Goal: Navigation & Orientation: Find specific page/section

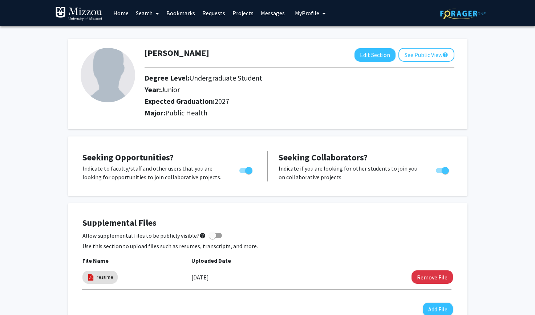
click at [124, 13] on link "Home" at bounding box center [121, 12] width 23 height 25
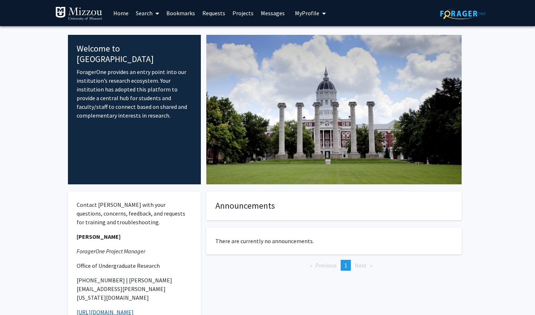
click at [98, 309] on link "[URL][DOMAIN_NAME]" at bounding box center [105, 312] width 57 height 7
click at [124, 12] on link "Home" at bounding box center [121, 12] width 23 height 25
click at [125, 12] on link "Home" at bounding box center [121, 12] width 23 height 25
click at [231, 15] on link "Projects" at bounding box center [243, 12] width 28 height 25
